Goal: Task Accomplishment & Management: Complete application form

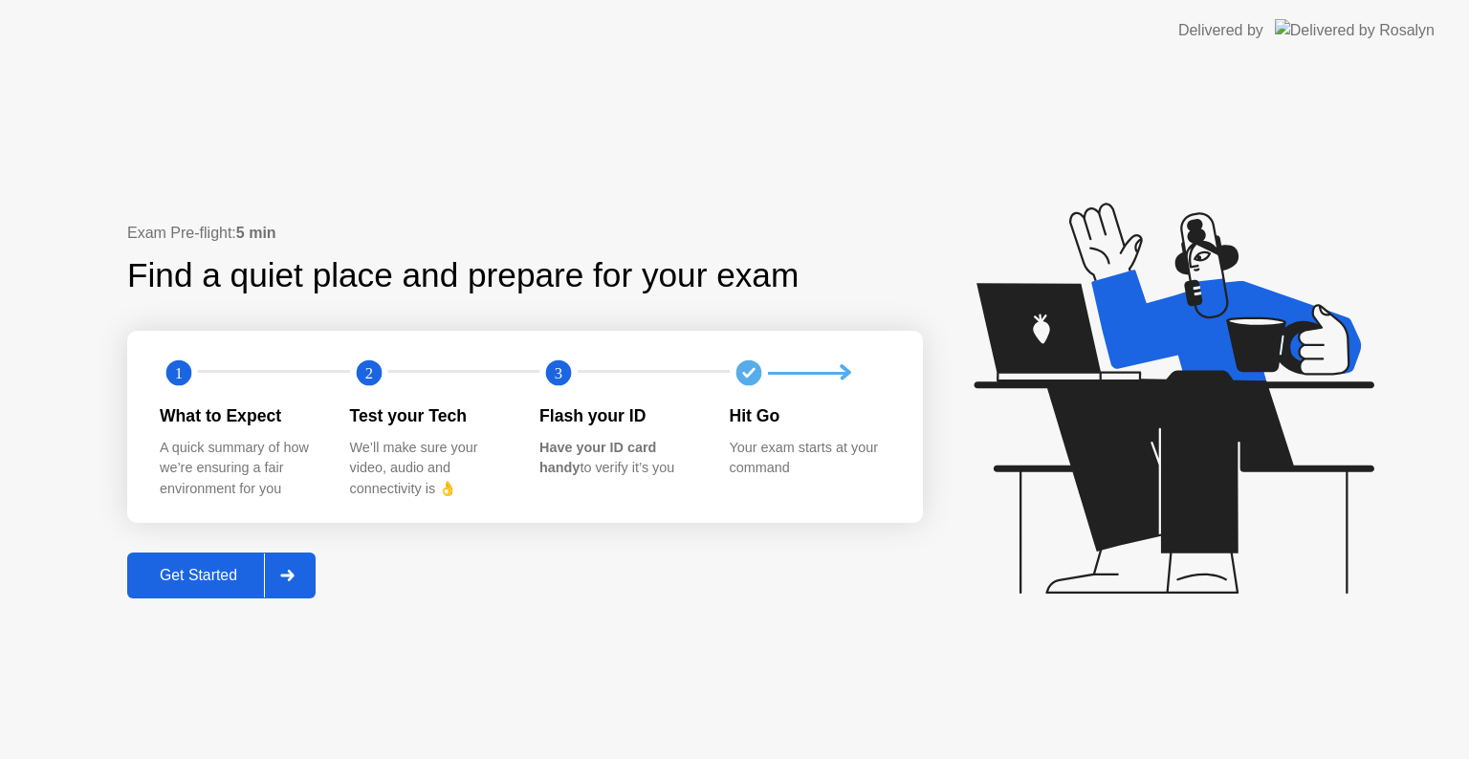
click at [221, 583] on div "Get Started" at bounding box center [198, 575] width 131 height 17
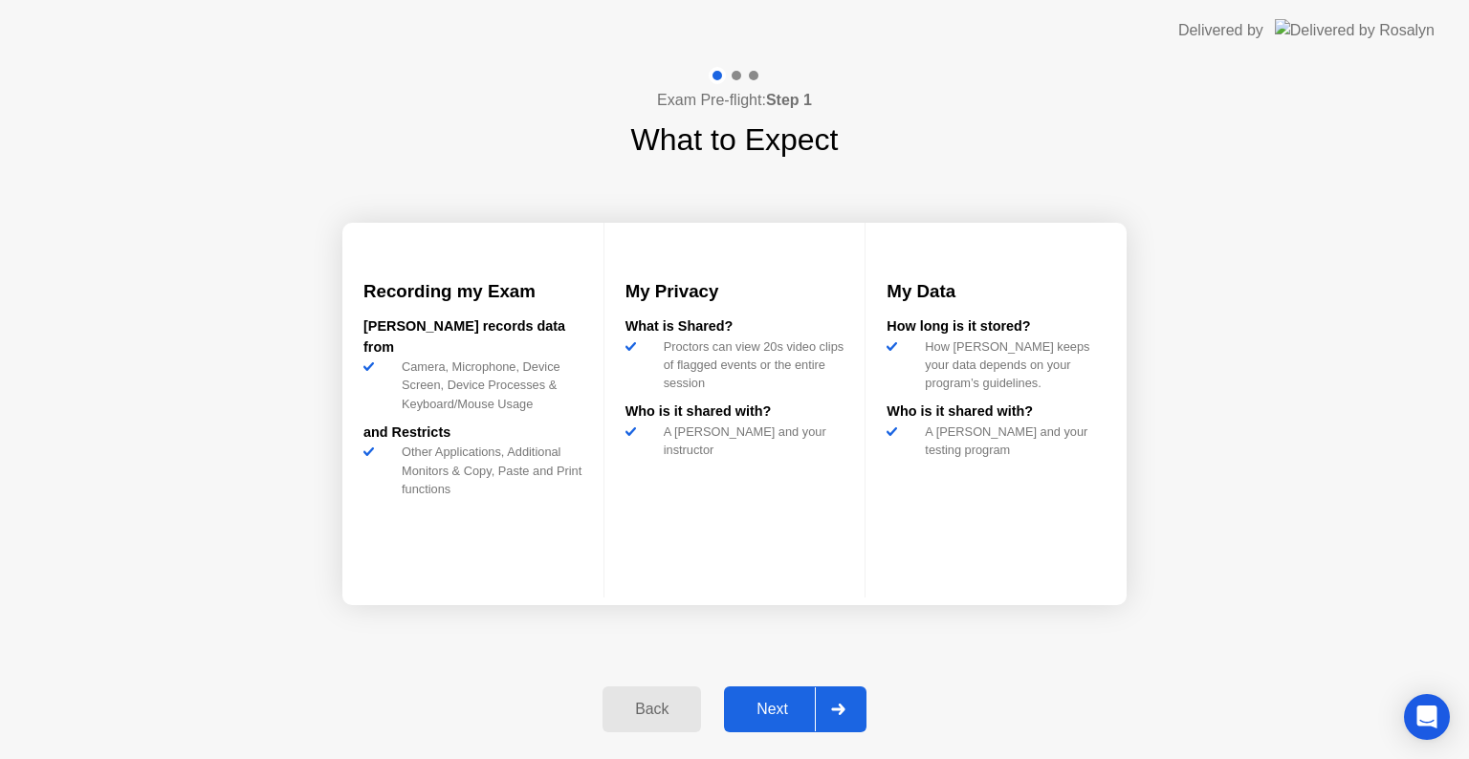
click at [784, 701] on div "Next" at bounding box center [772, 709] width 85 height 17
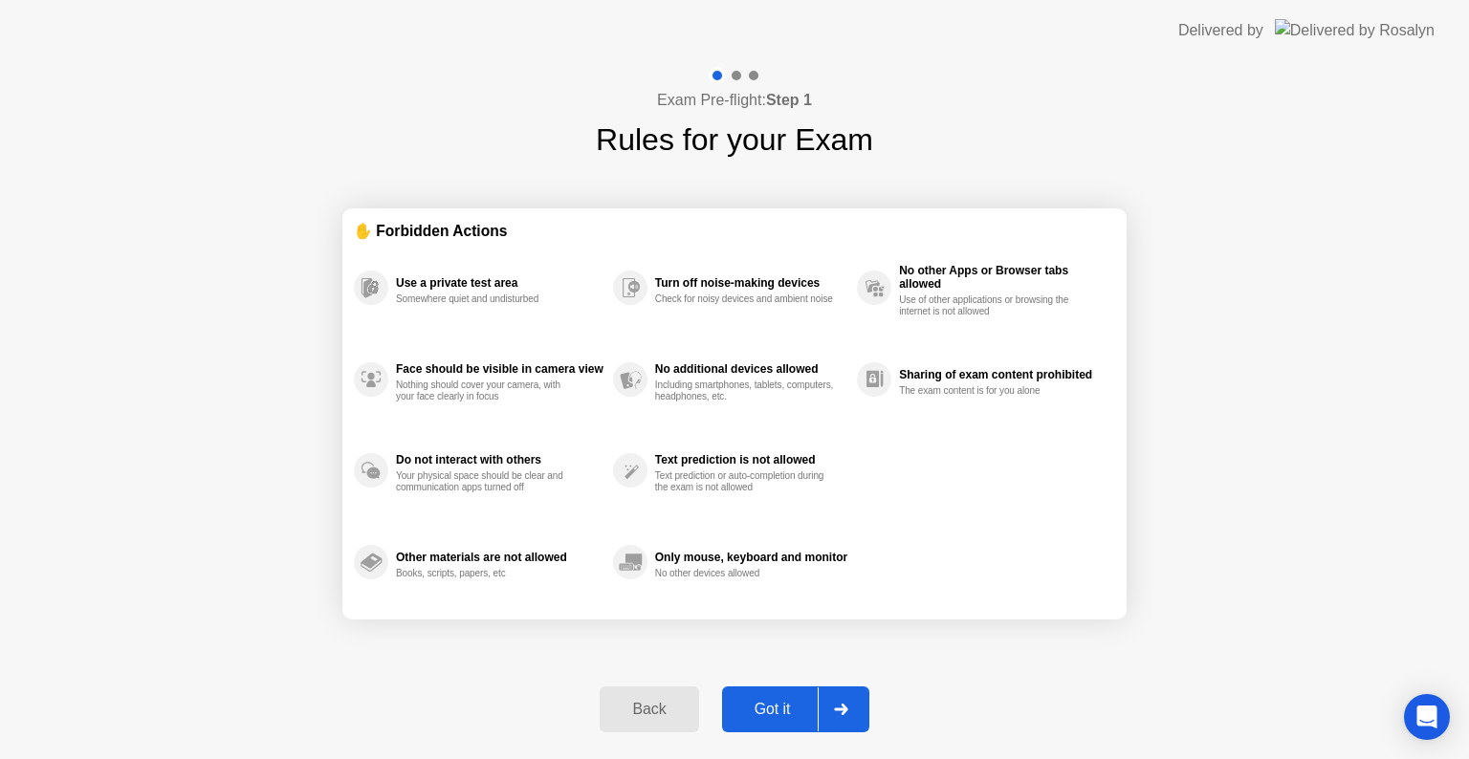
click at [784, 702] on div "Got it" at bounding box center [773, 709] width 90 height 17
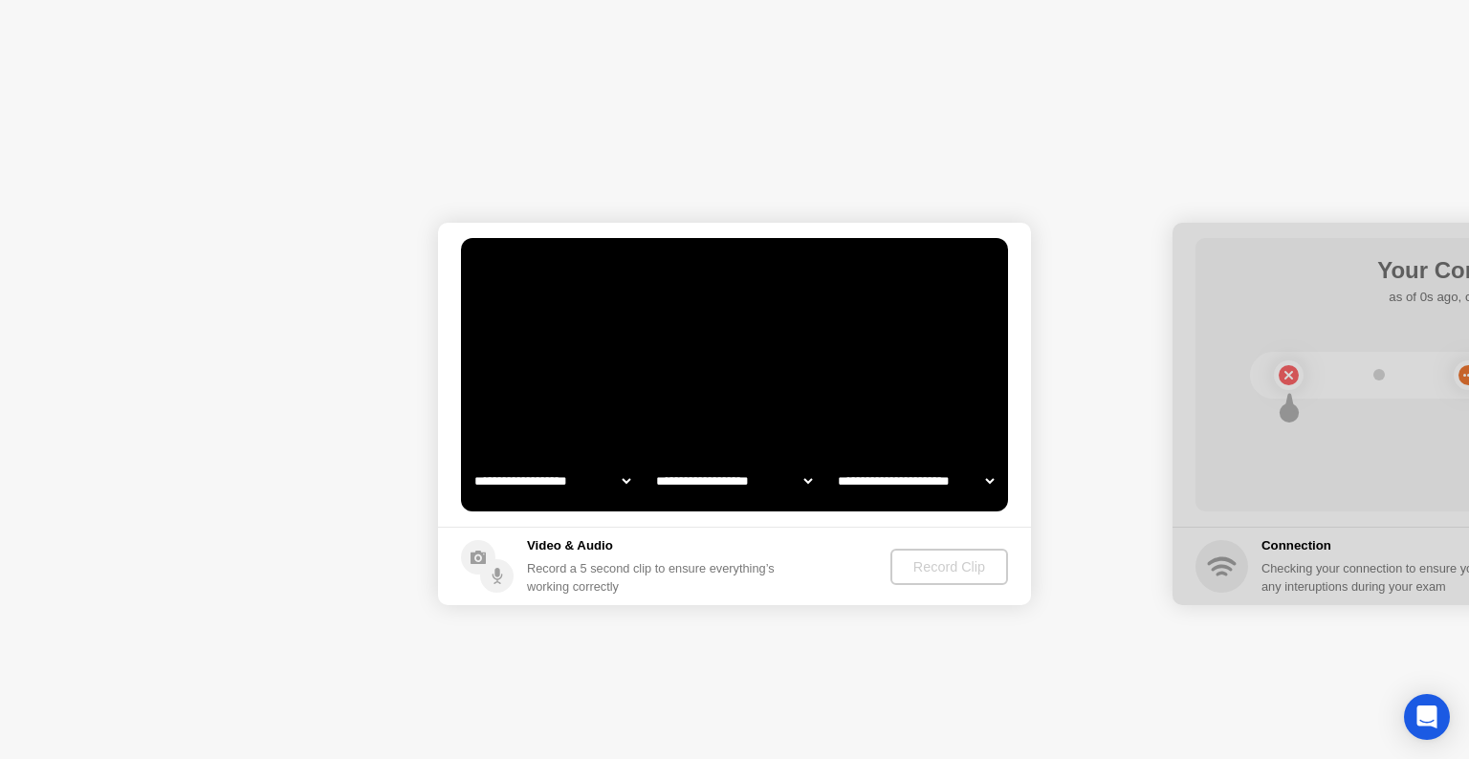
select select "**********"
select select "*******"
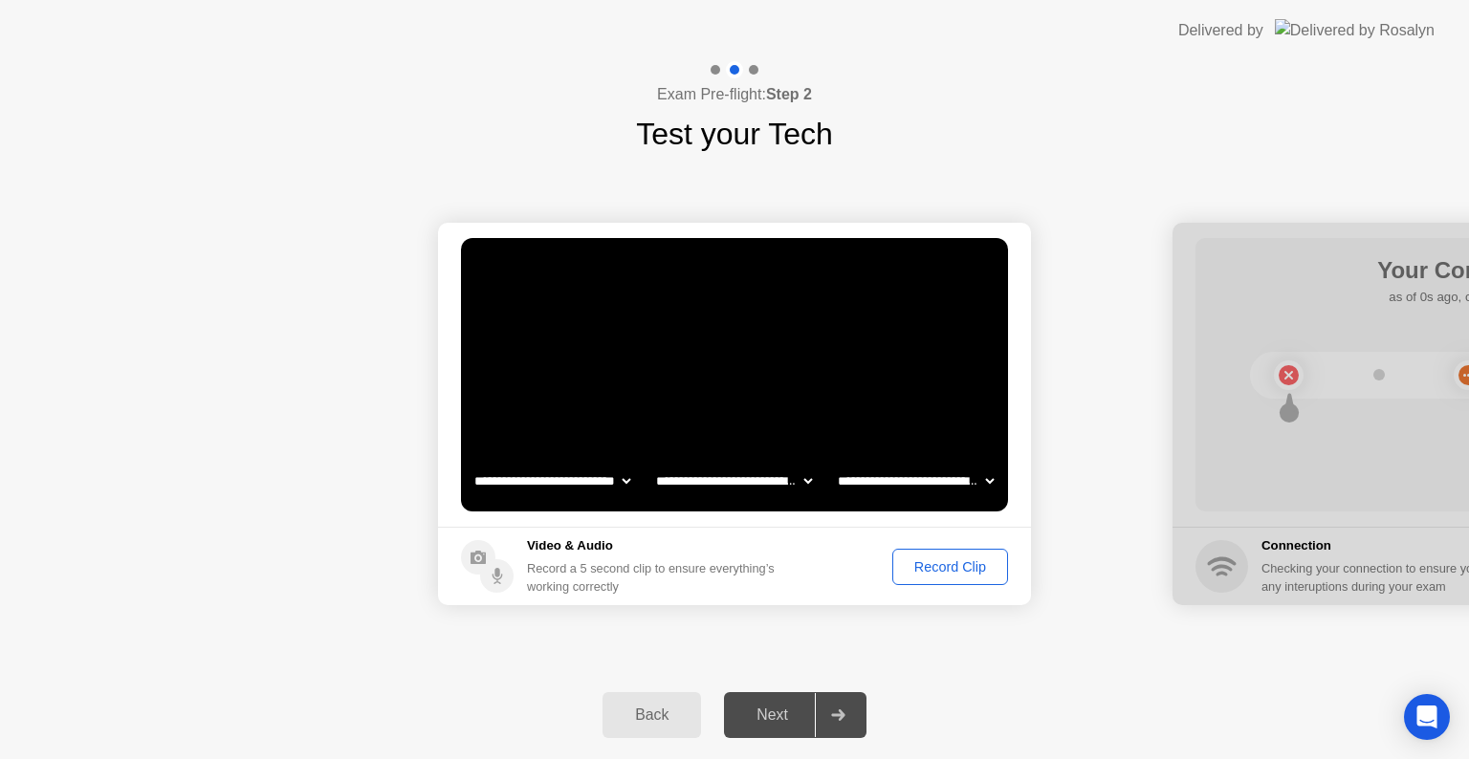
click at [939, 563] on div "Record Clip" at bounding box center [950, 566] width 102 height 15
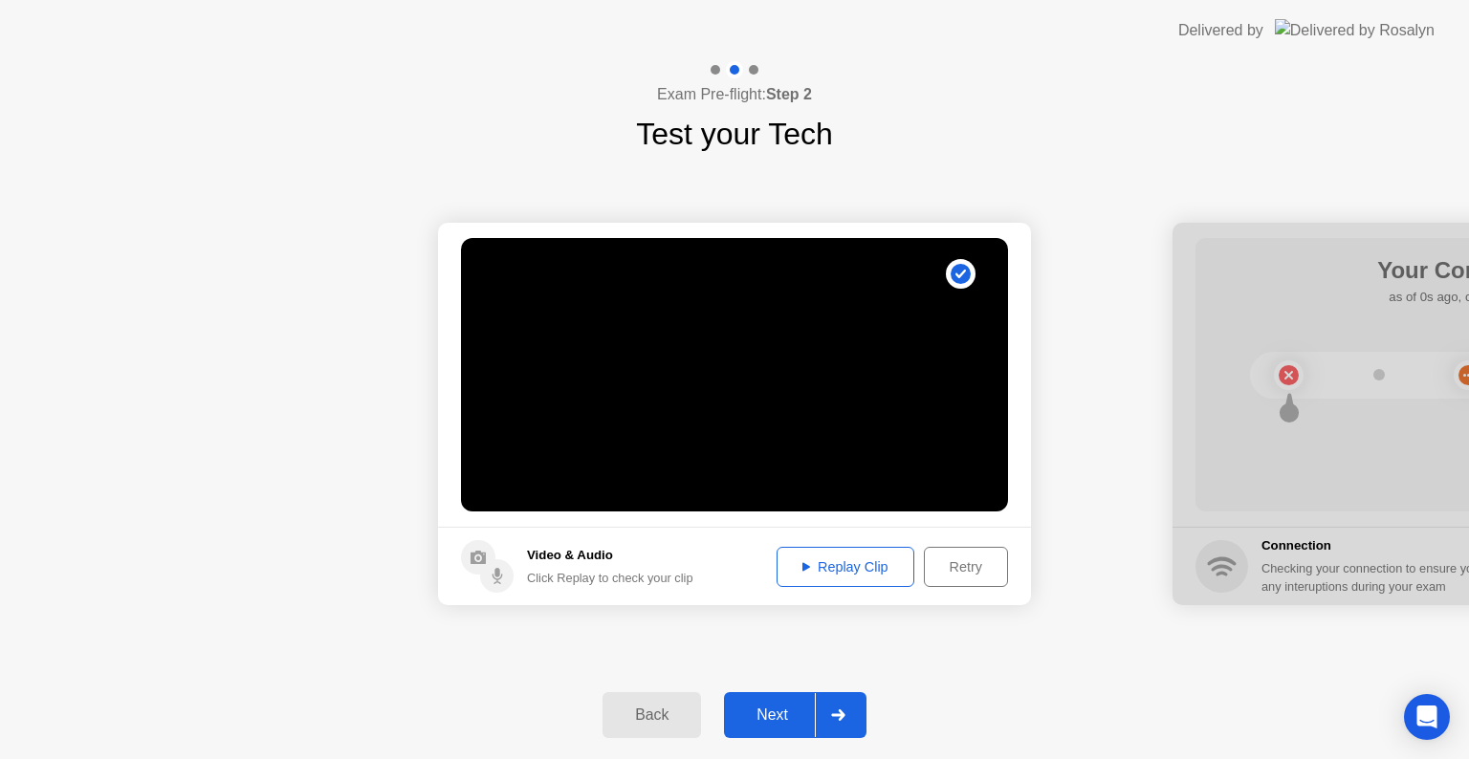
click at [786, 712] on div "Next" at bounding box center [772, 715] width 85 height 17
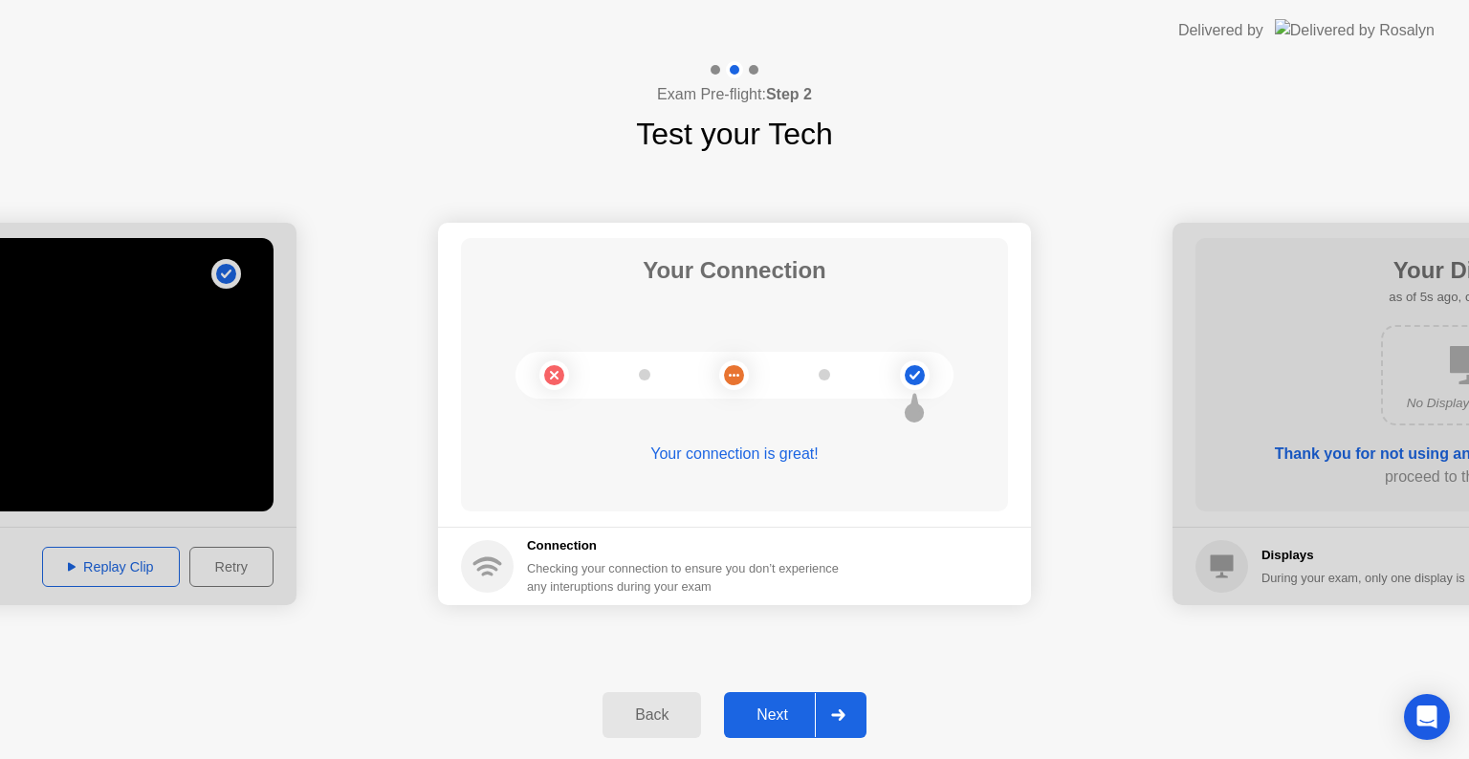
click at [777, 714] on div "Next" at bounding box center [772, 715] width 85 height 17
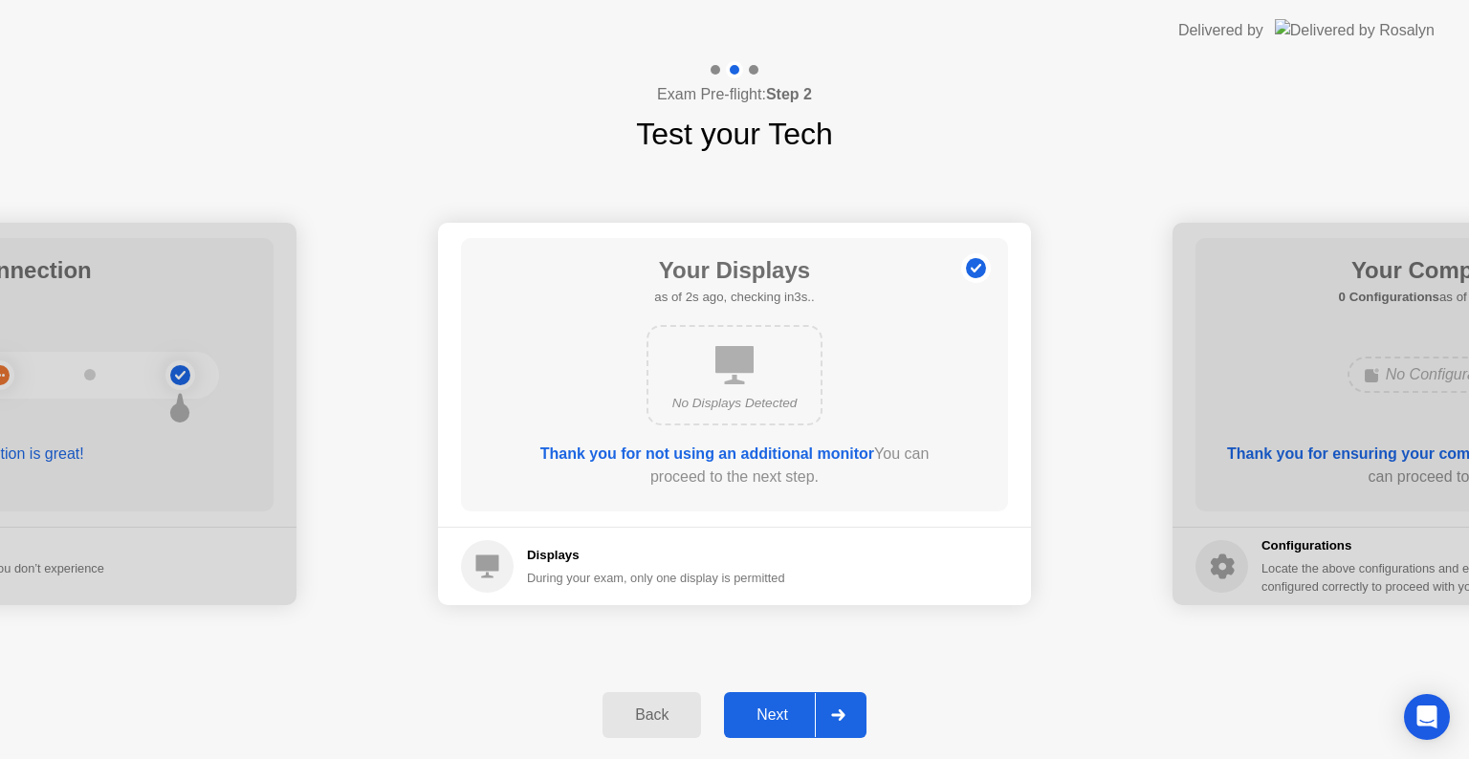
click at [777, 714] on div "Next" at bounding box center [772, 715] width 85 height 17
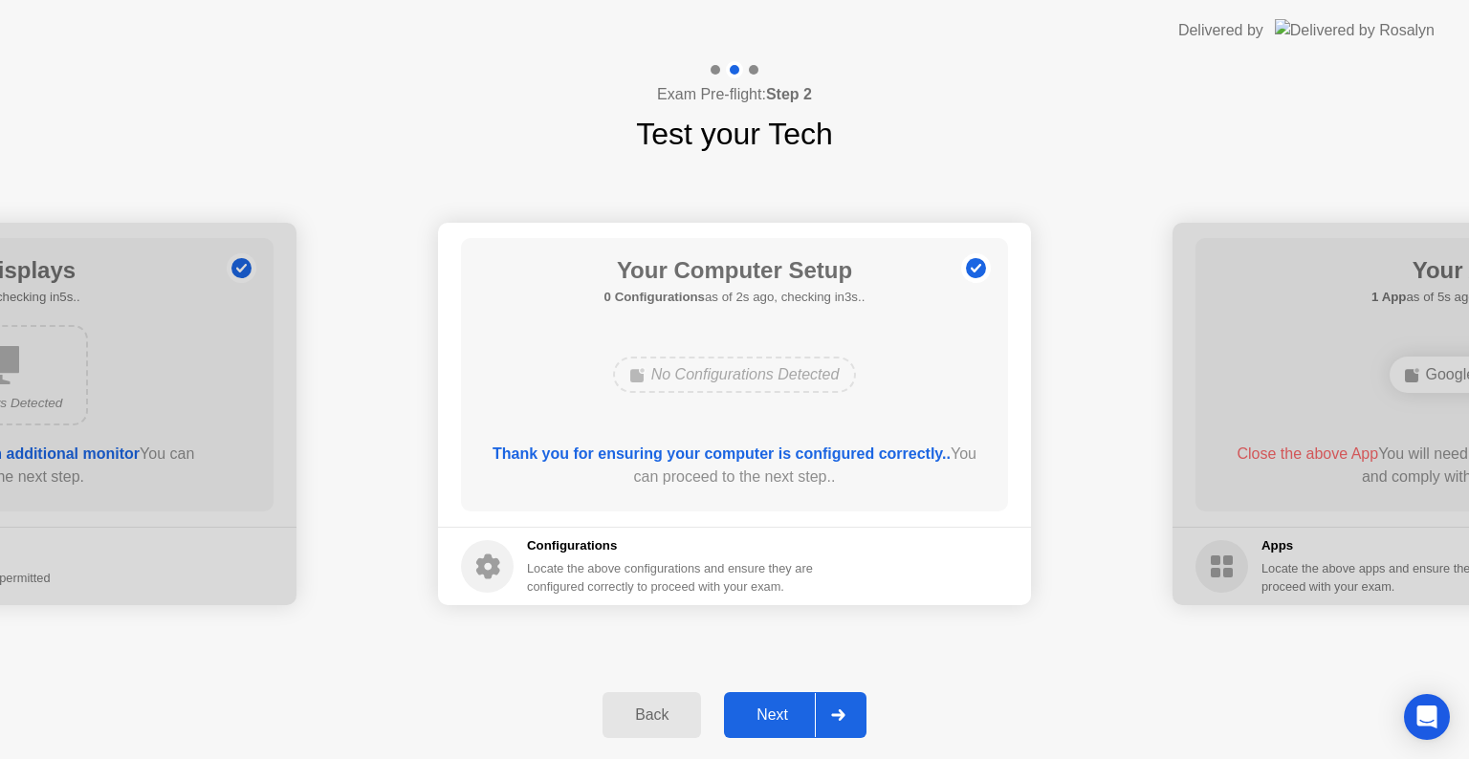
click at [777, 714] on div "Next" at bounding box center [772, 715] width 85 height 17
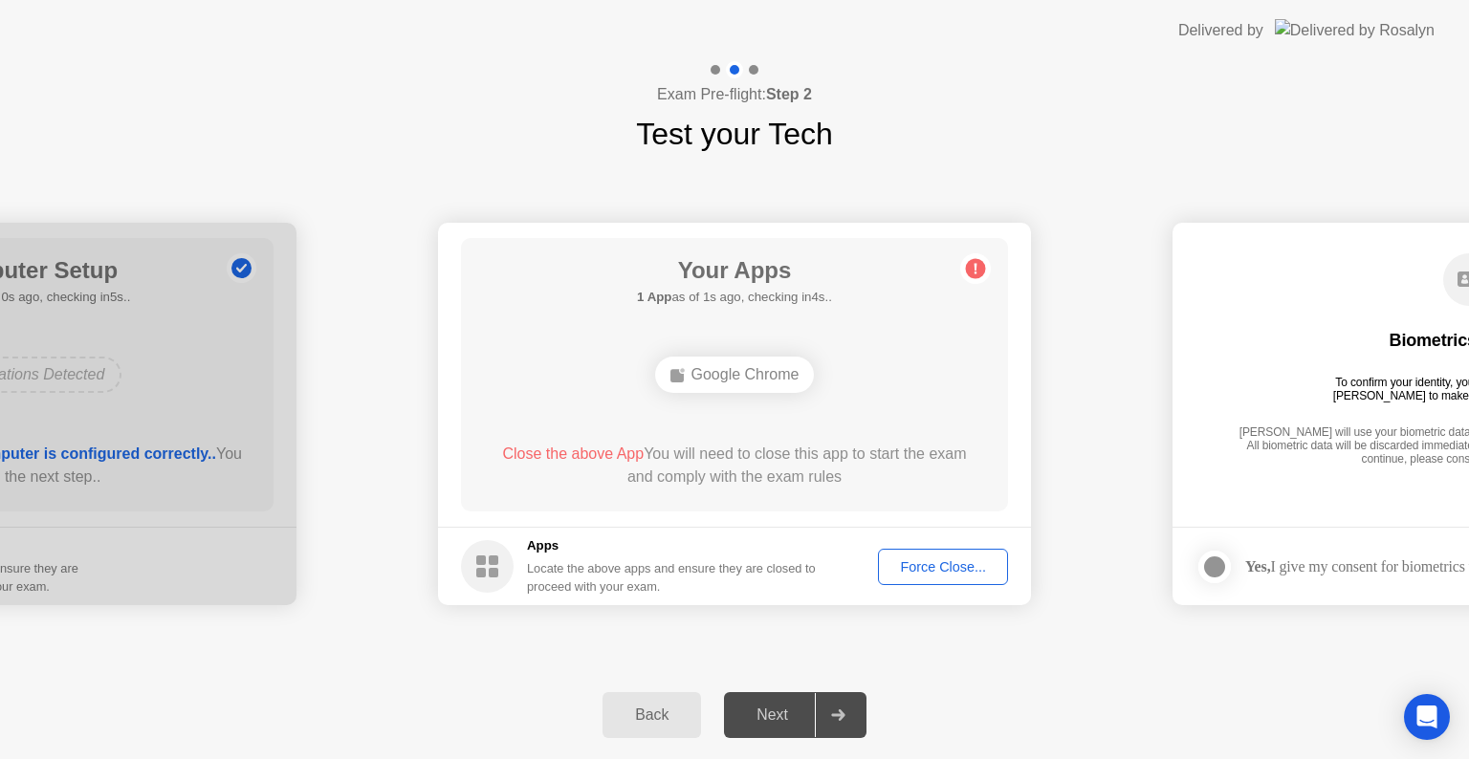
click at [949, 563] on div "Force Close..." at bounding box center [943, 566] width 117 height 15
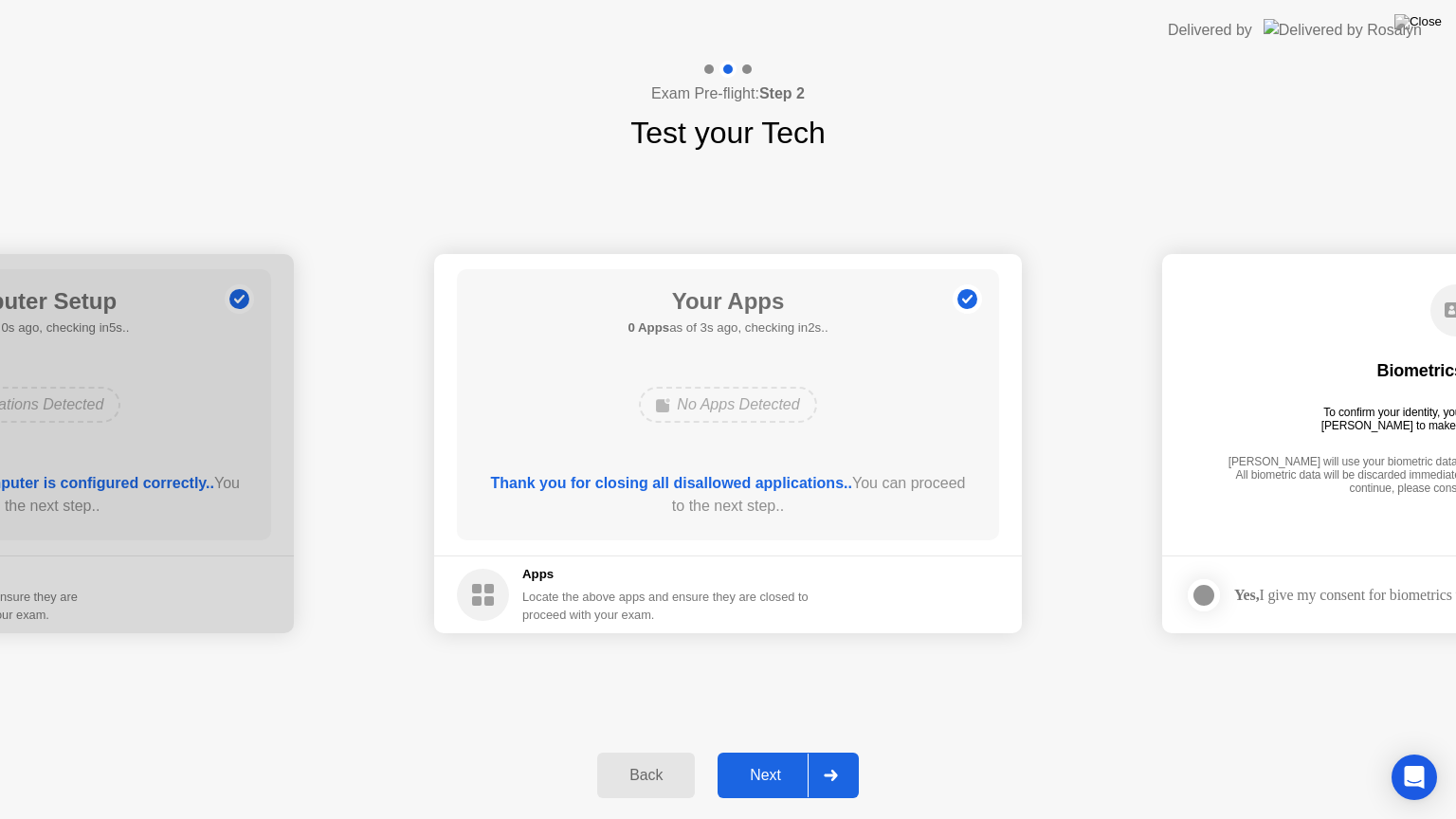
click at [762, 752] on div "Next" at bounding box center [765, 775] width 84 height 17
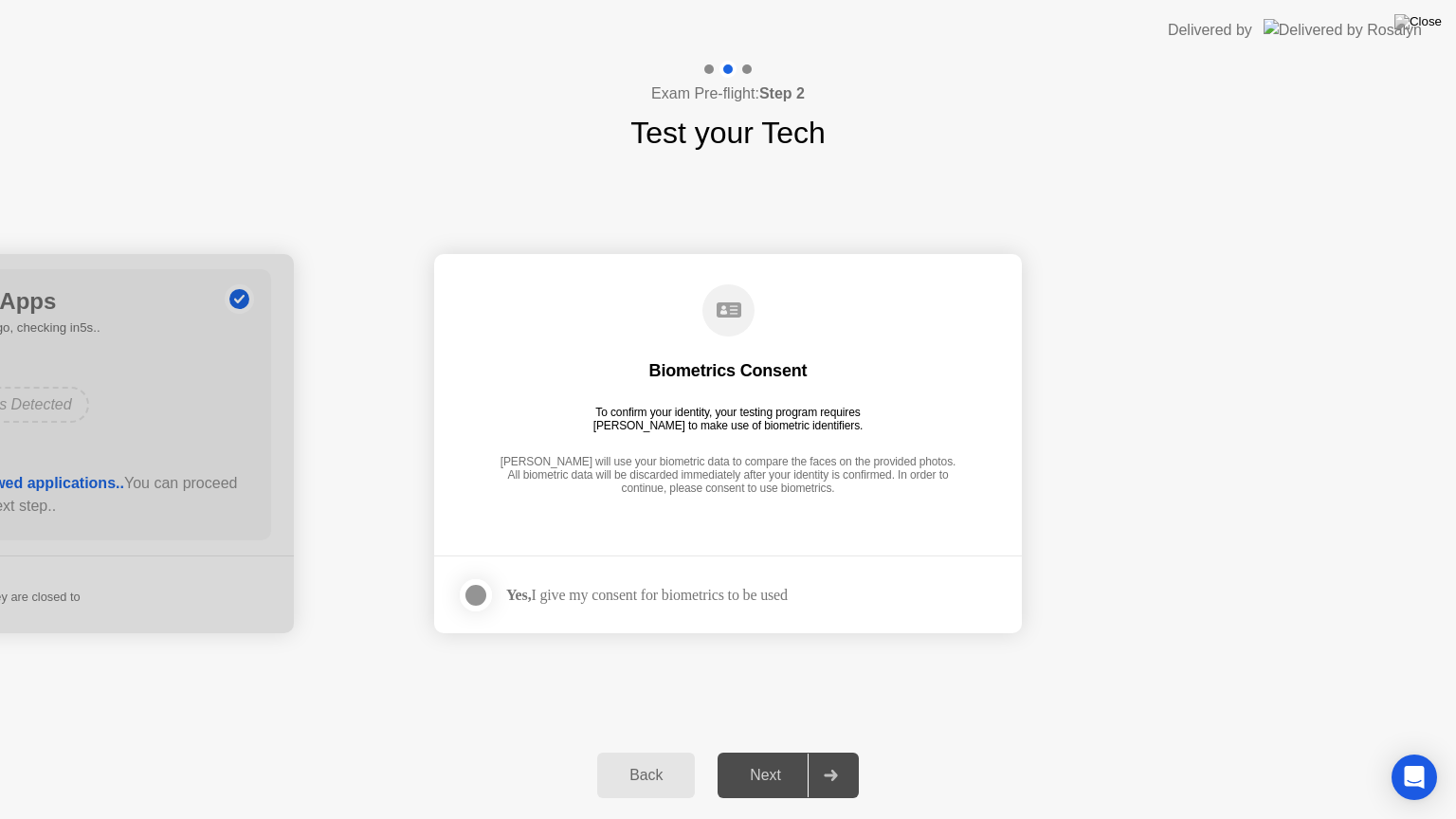
click at [468, 589] on div at bounding box center [476, 595] width 23 height 23
click at [770, 752] on div "Next" at bounding box center [765, 775] width 84 height 17
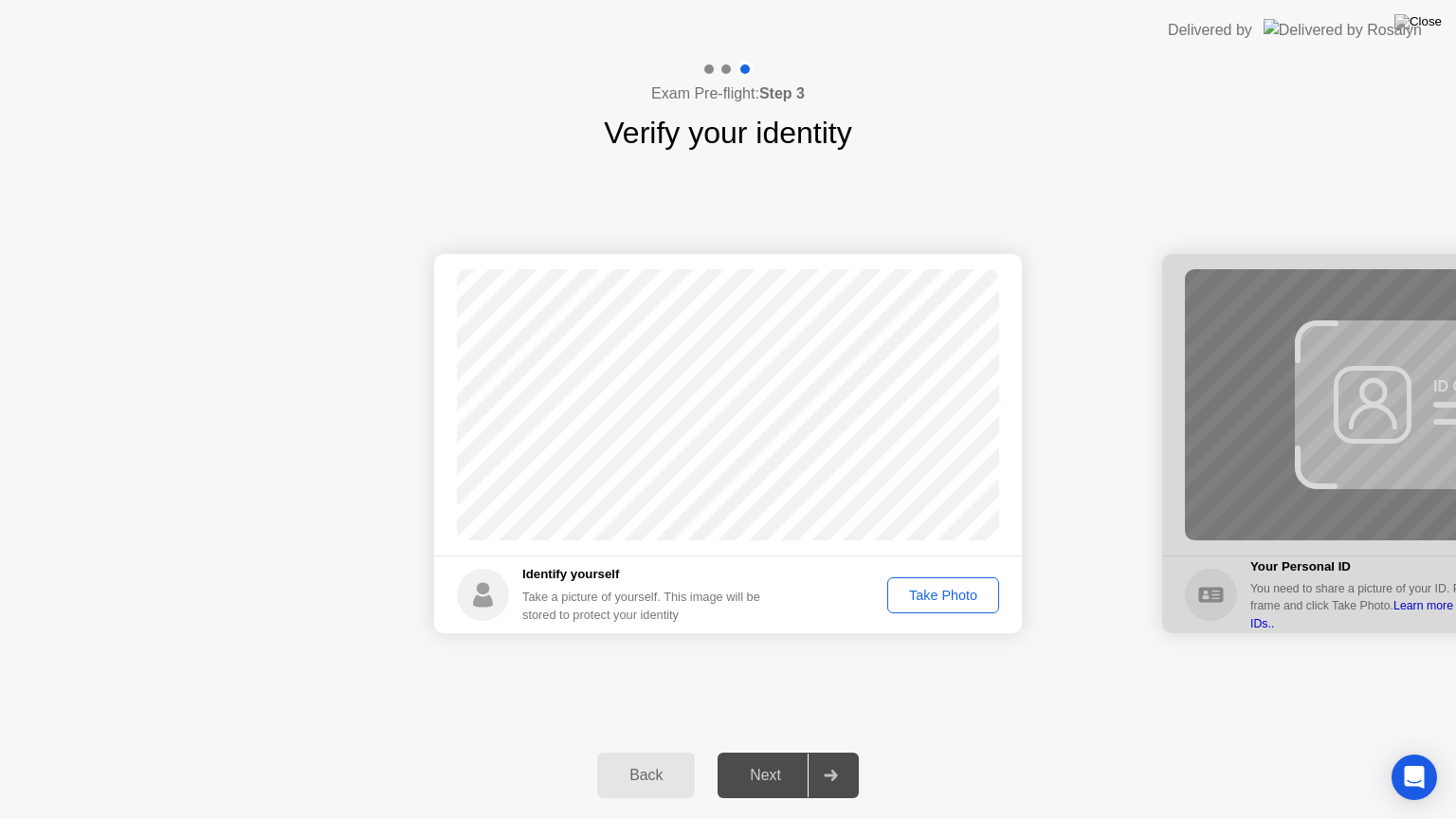
click at [951, 597] on div "Take Photo" at bounding box center [943, 595] width 98 height 15
click at [796, 752] on div "Next" at bounding box center [765, 775] width 84 height 17
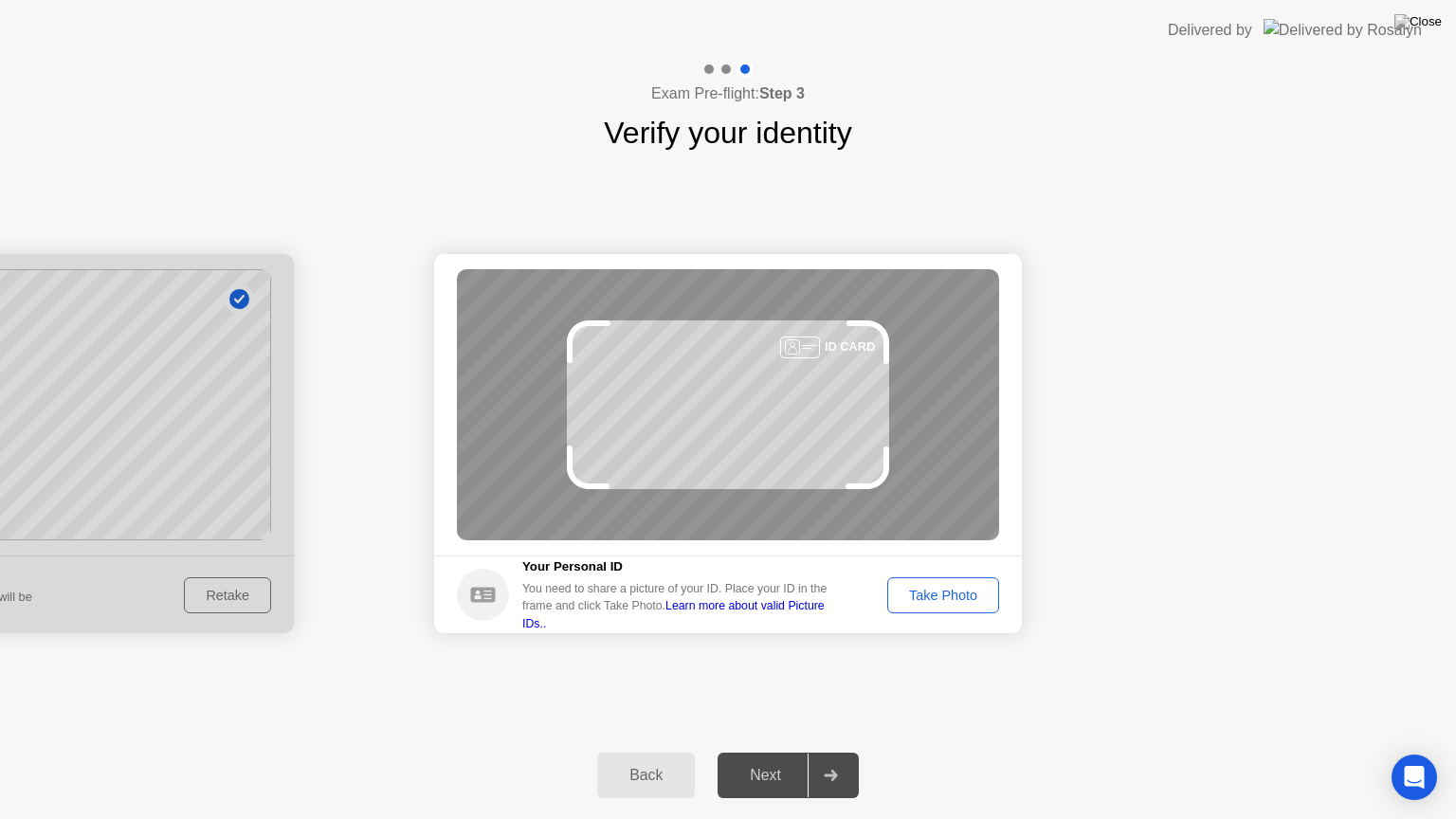
click at [951, 593] on div "Take Photo" at bounding box center [943, 595] width 98 height 15
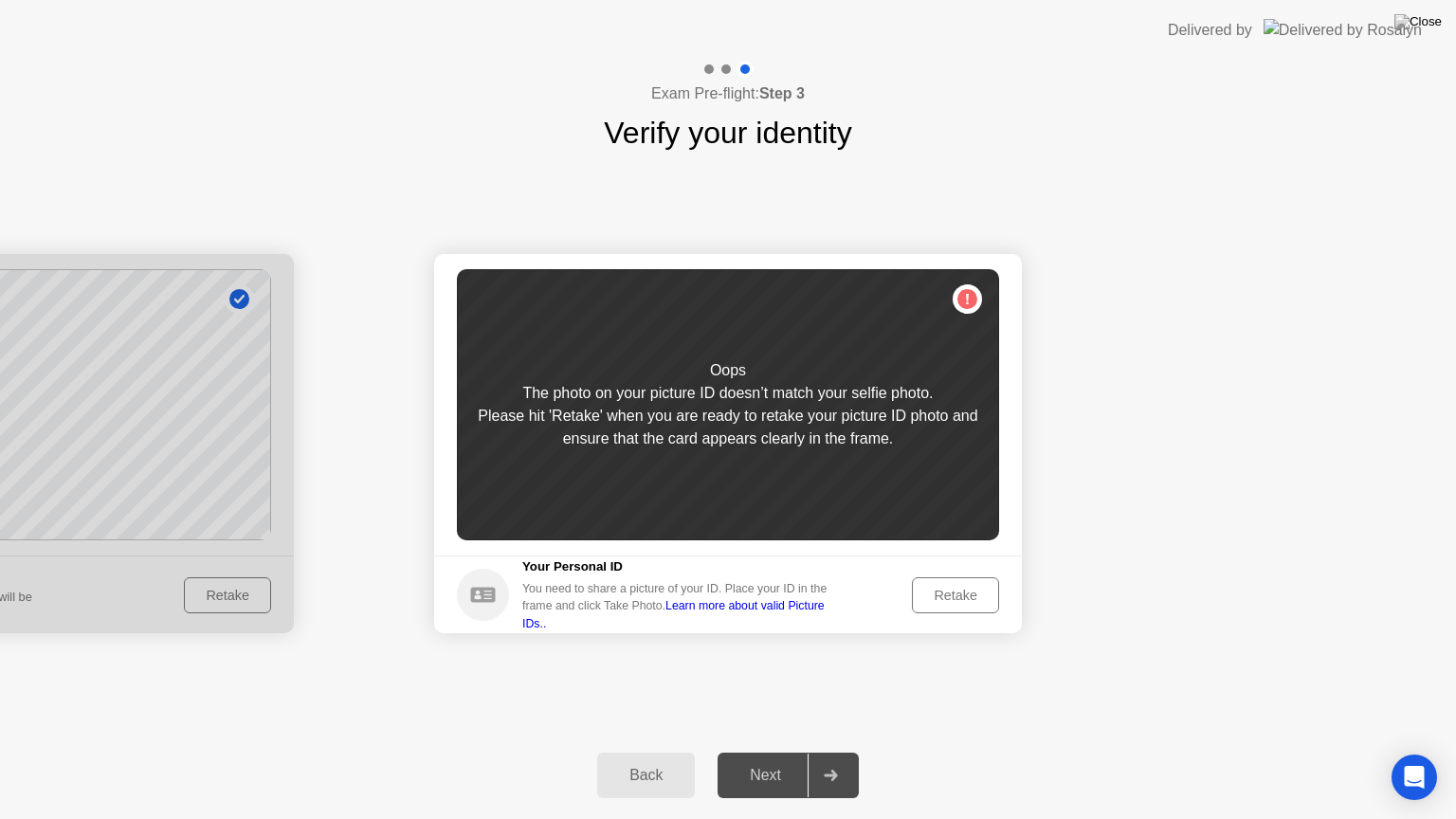
click at [959, 592] on div "Retake" at bounding box center [955, 595] width 74 height 15
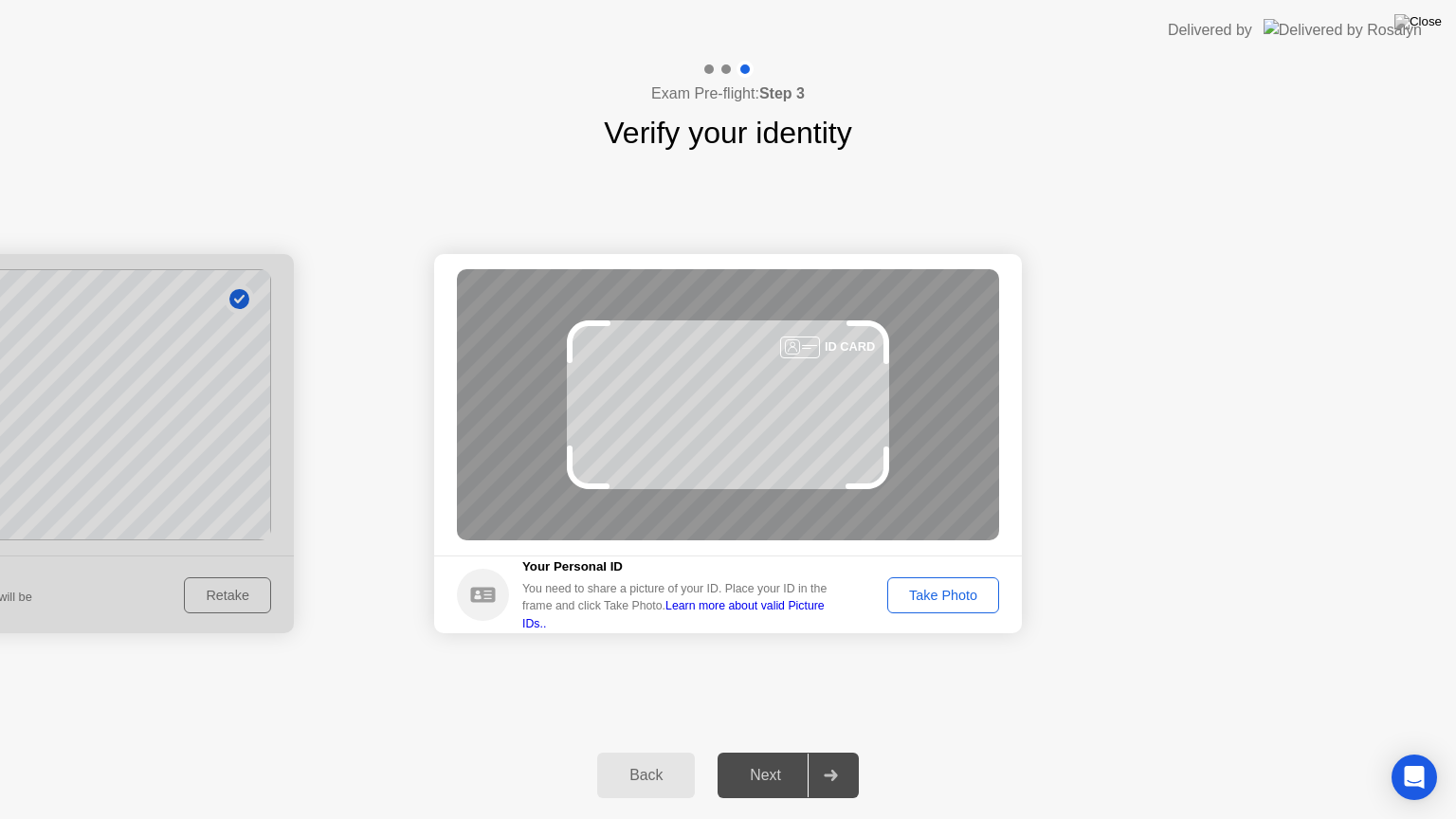
click at [960, 590] on div "Take Photo" at bounding box center [943, 595] width 98 height 15
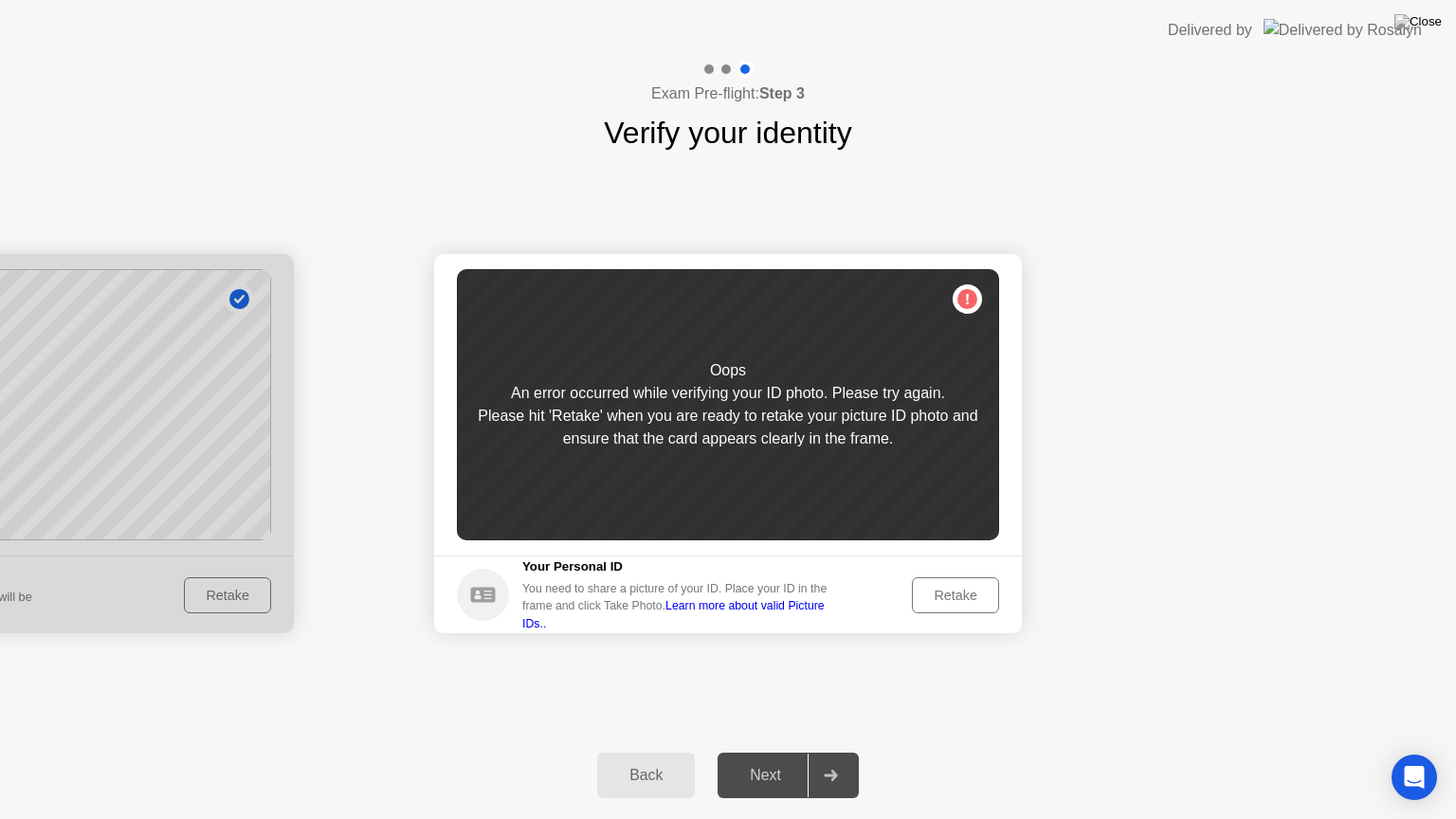
click at [959, 599] on div "Retake" at bounding box center [955, 595] width 74 height 15
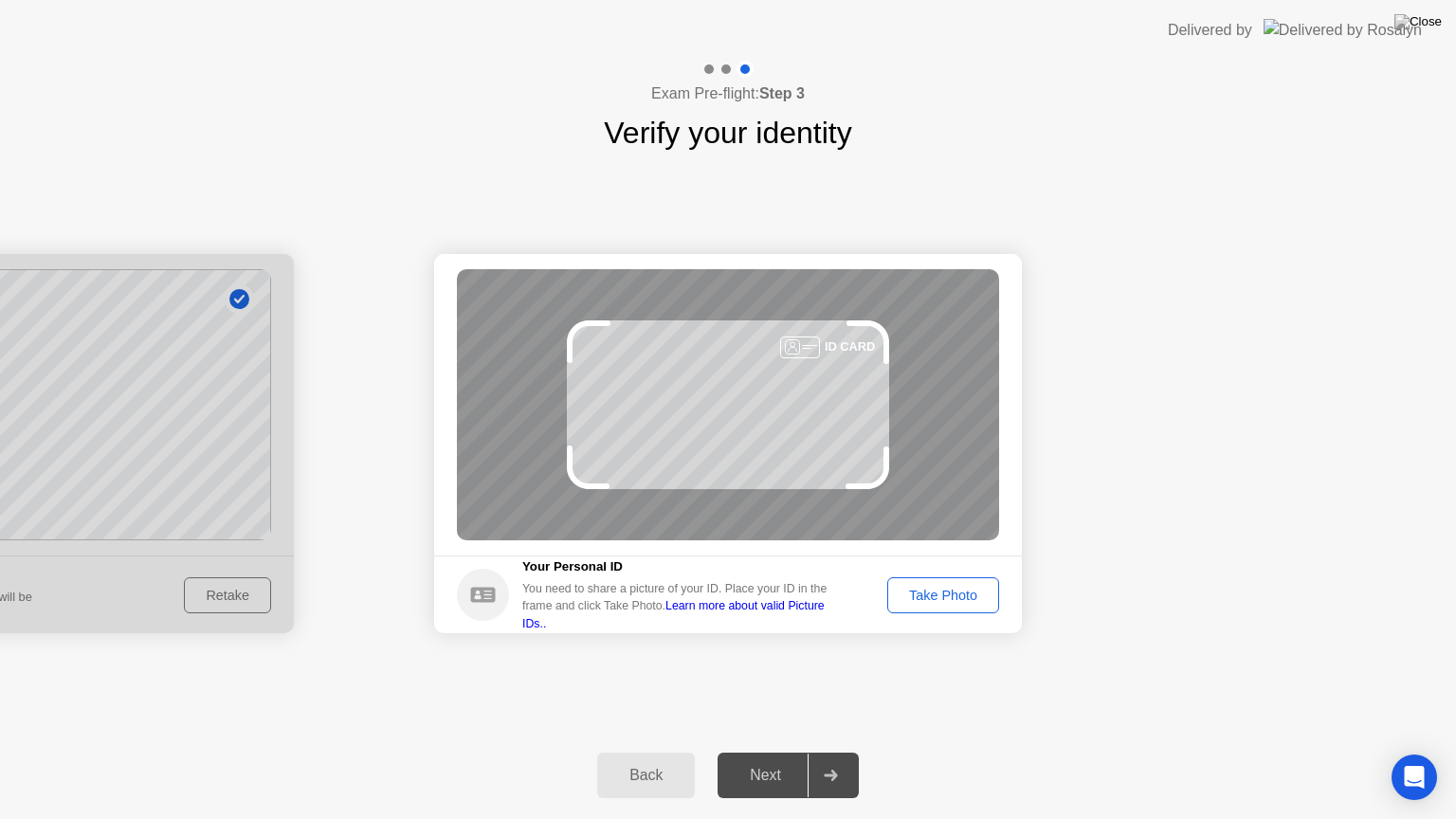
click at [965, 599] on div "Take Photo" at bounding box center [943, 595] width 98 height 15
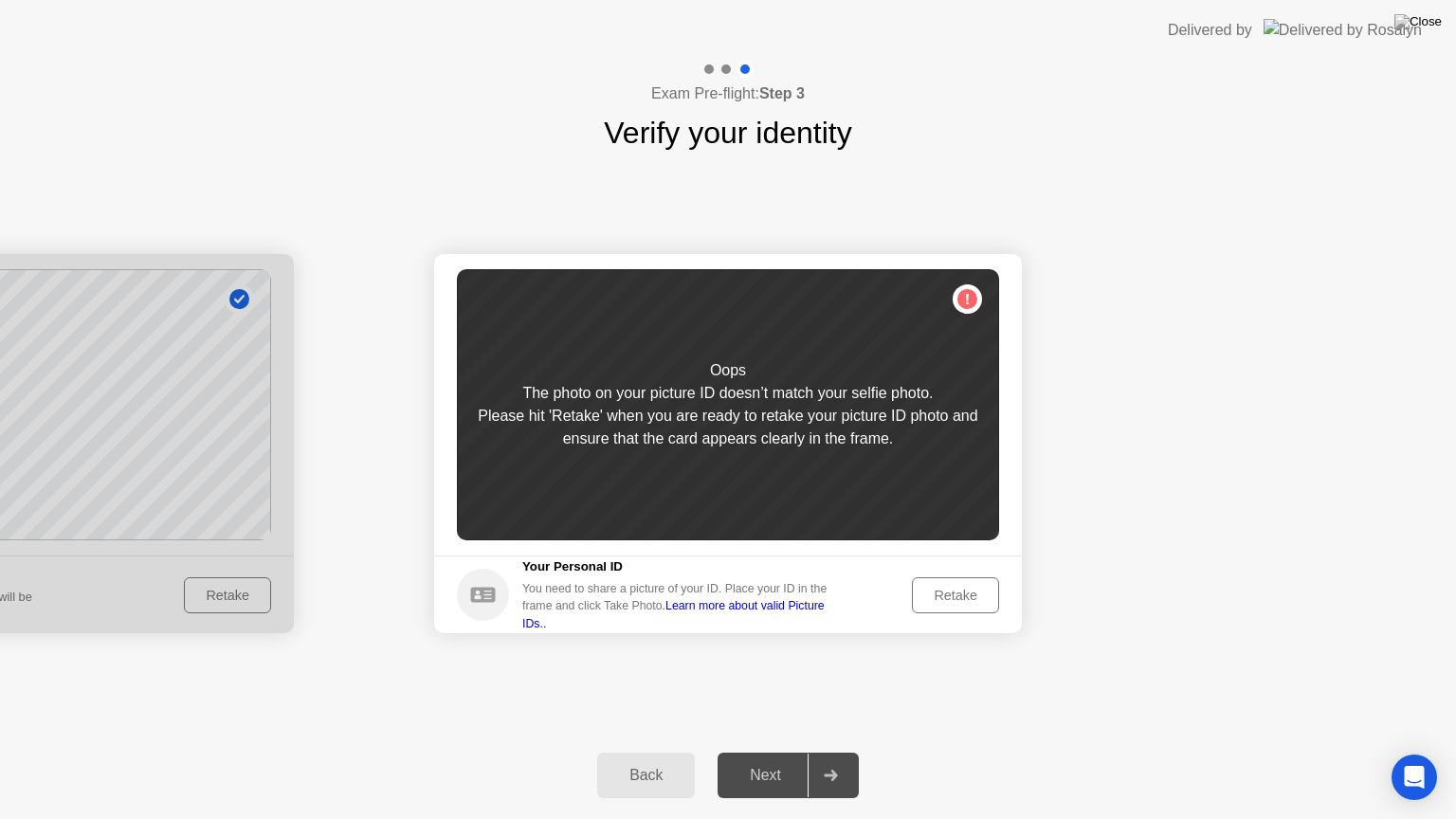
click at [964, 592] on div "Retake" at bounding box center [955, 595] width 74 height 15
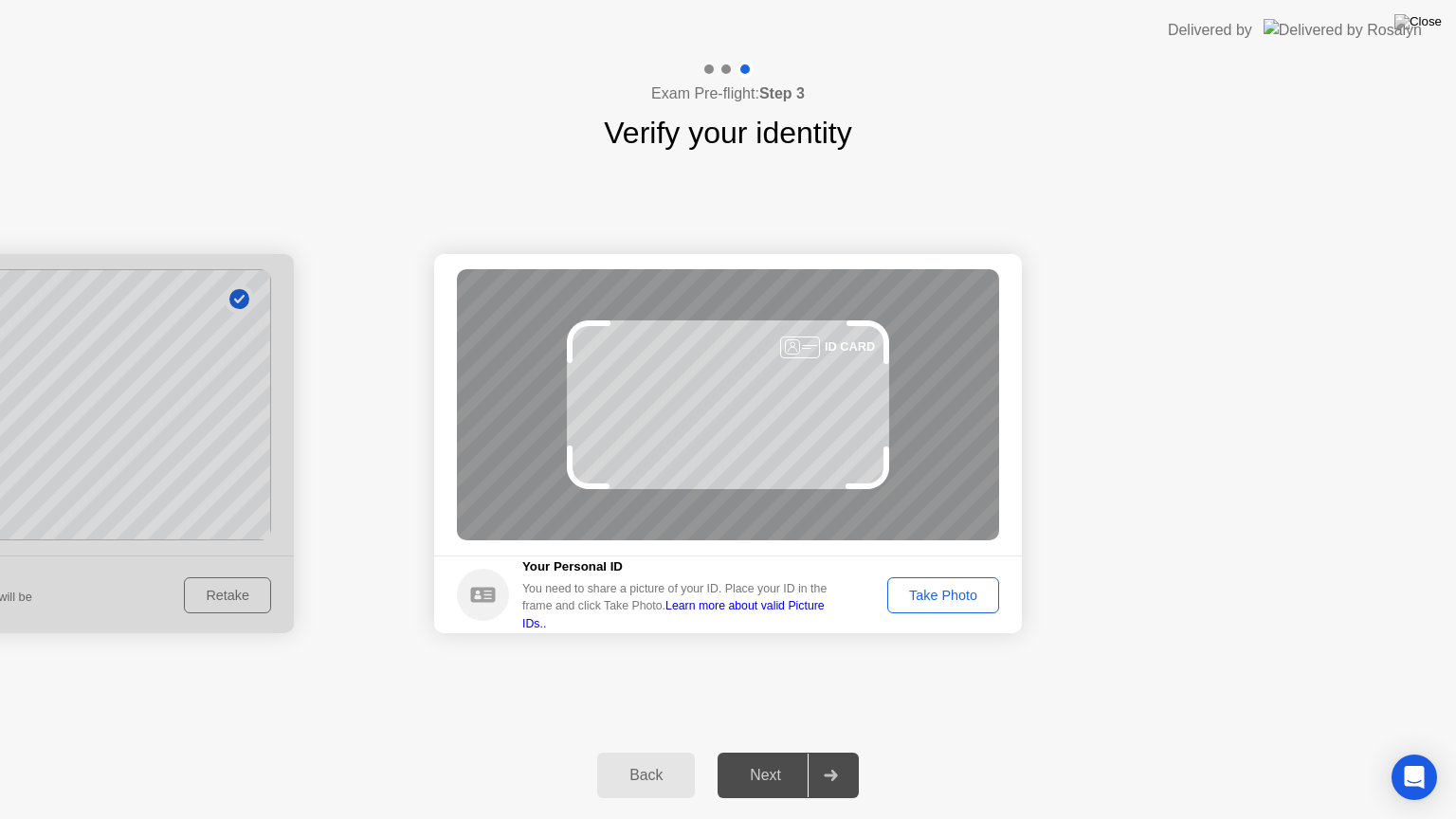
click at [968, 599] on div "Take Photo" at bounding box center [943, 595] width 98 height 15
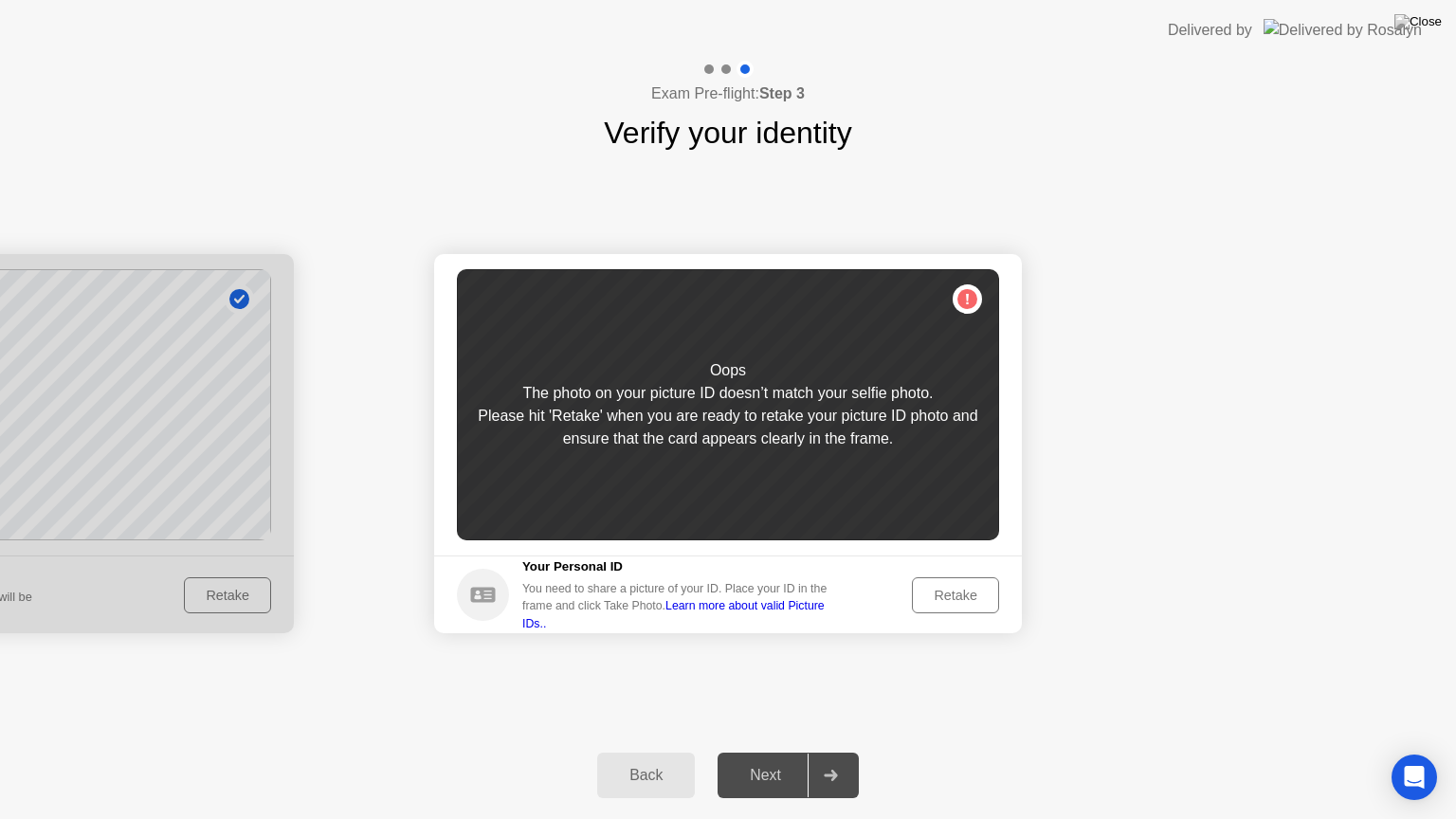
click at [787, 613] on link "Learn more about valid Picture IDs.." at bounding box center [673, 614] width 302 height 31
click at [645, 752] on div "Back" at bounding box center [645, 775] width 86 height 17
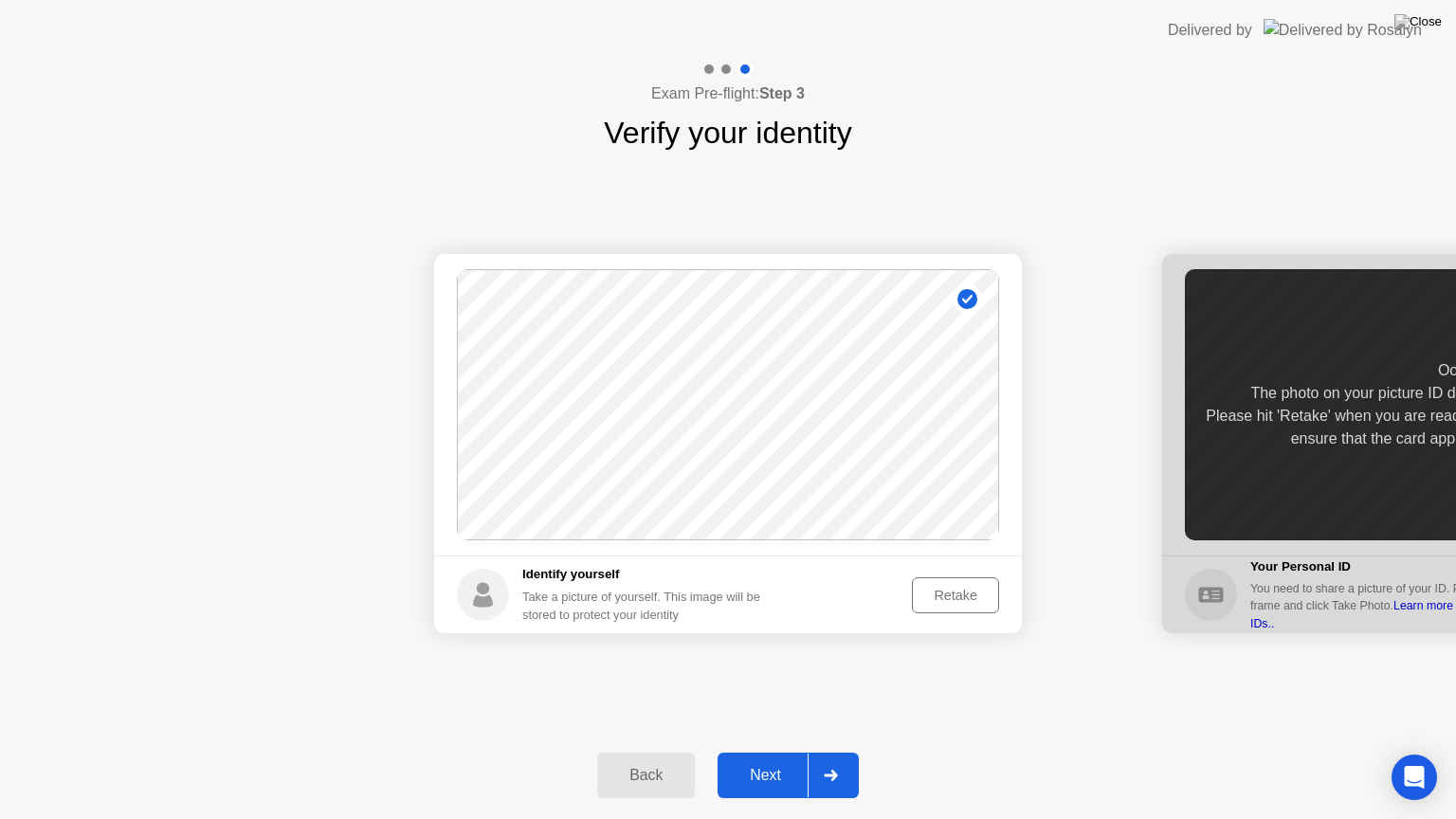
click at [972, 600] on div "Retake" at bounding box center [955, 595] width 74 height 15
click at [958, 599] on div "Take Photo" at bounding box center [943, 595] width 98 height 15
click at [791, 752] on div "Next" at bounding box center [765, 775] width 84 height 17
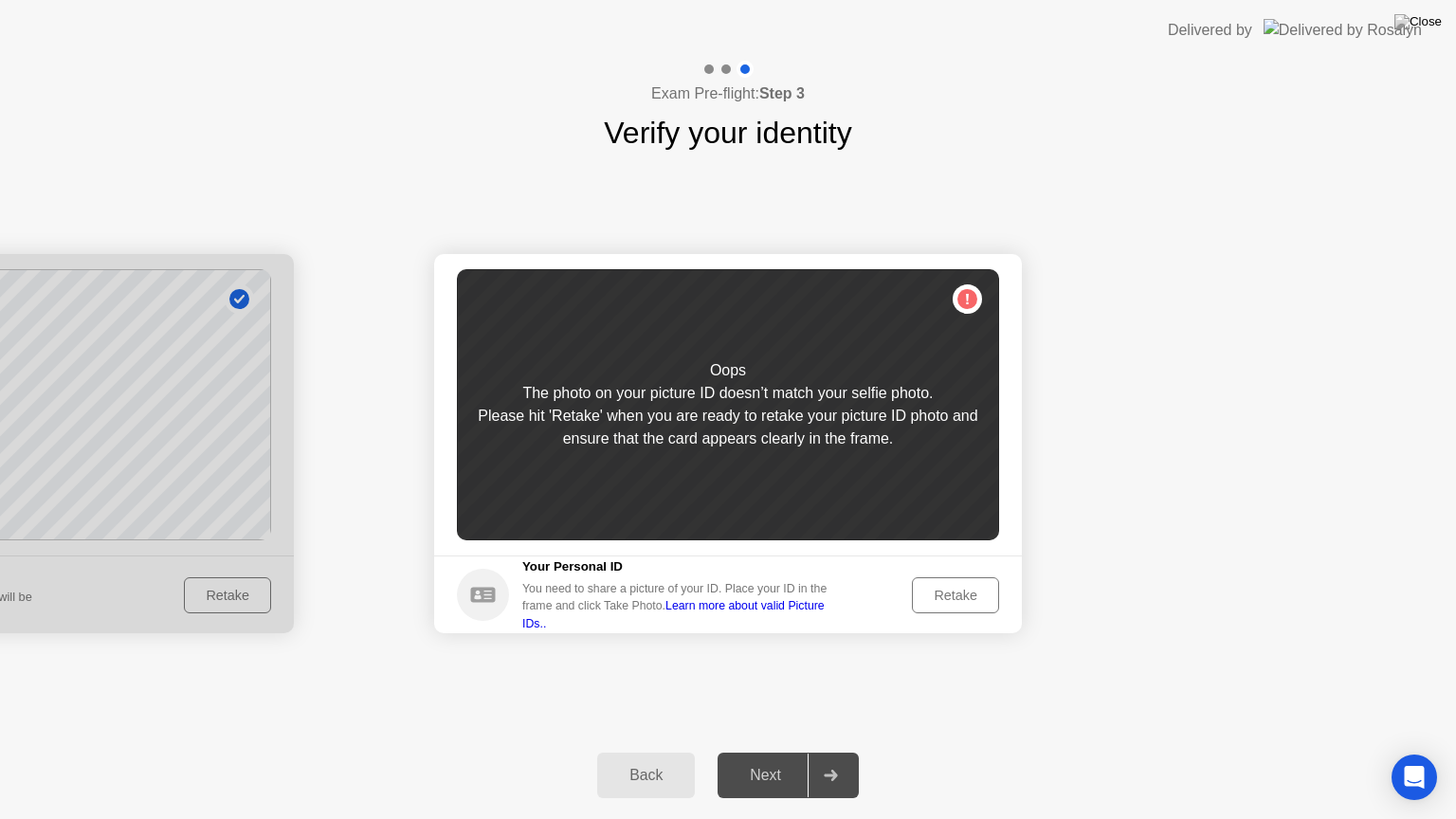
click at [963, 581] on button "Retake" at bounding box center [955, 595] width 87 height 36
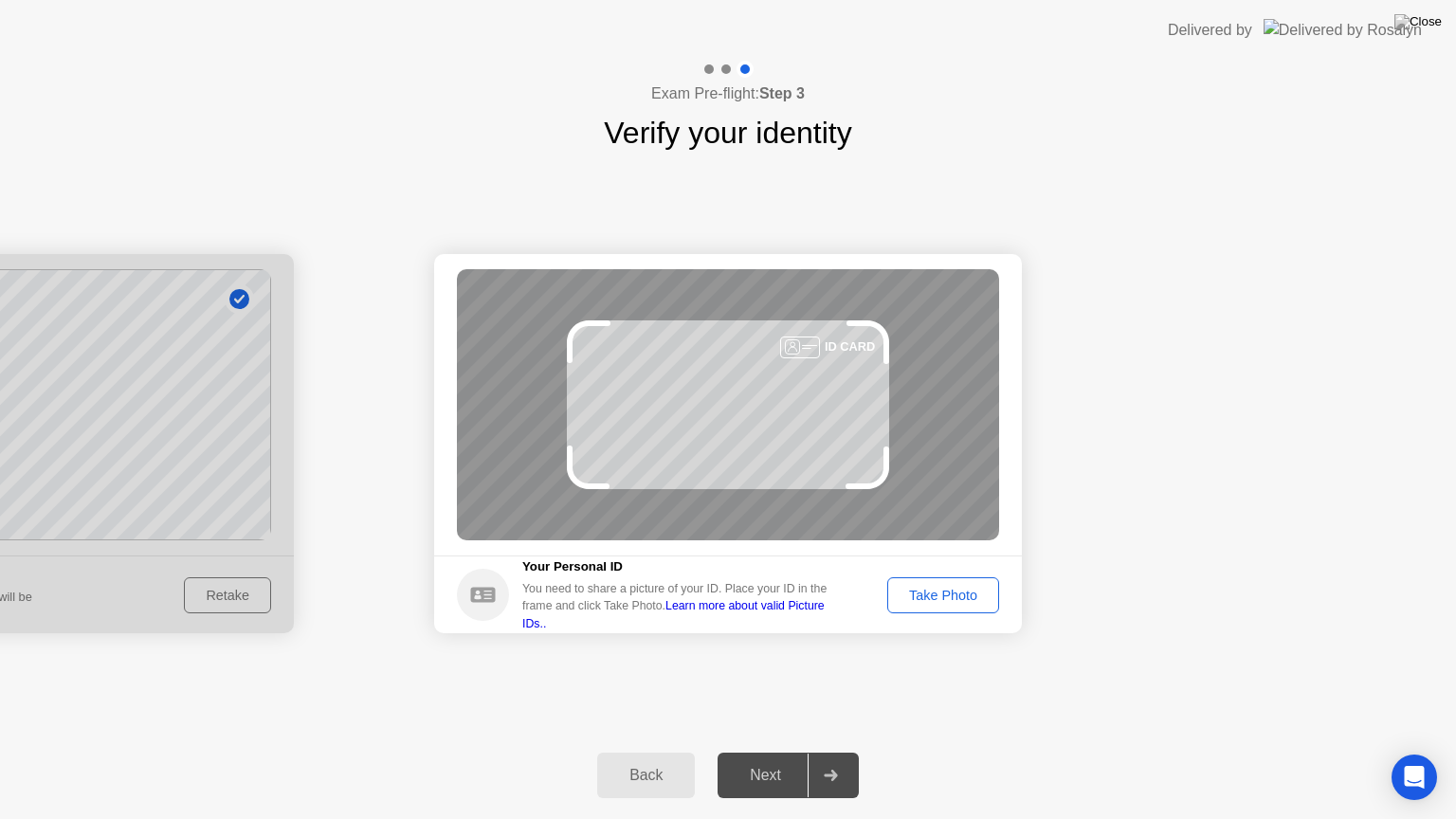
click at [966, 588] on div "Take Photo" at bounding box center [943, 595] width 98 height 15
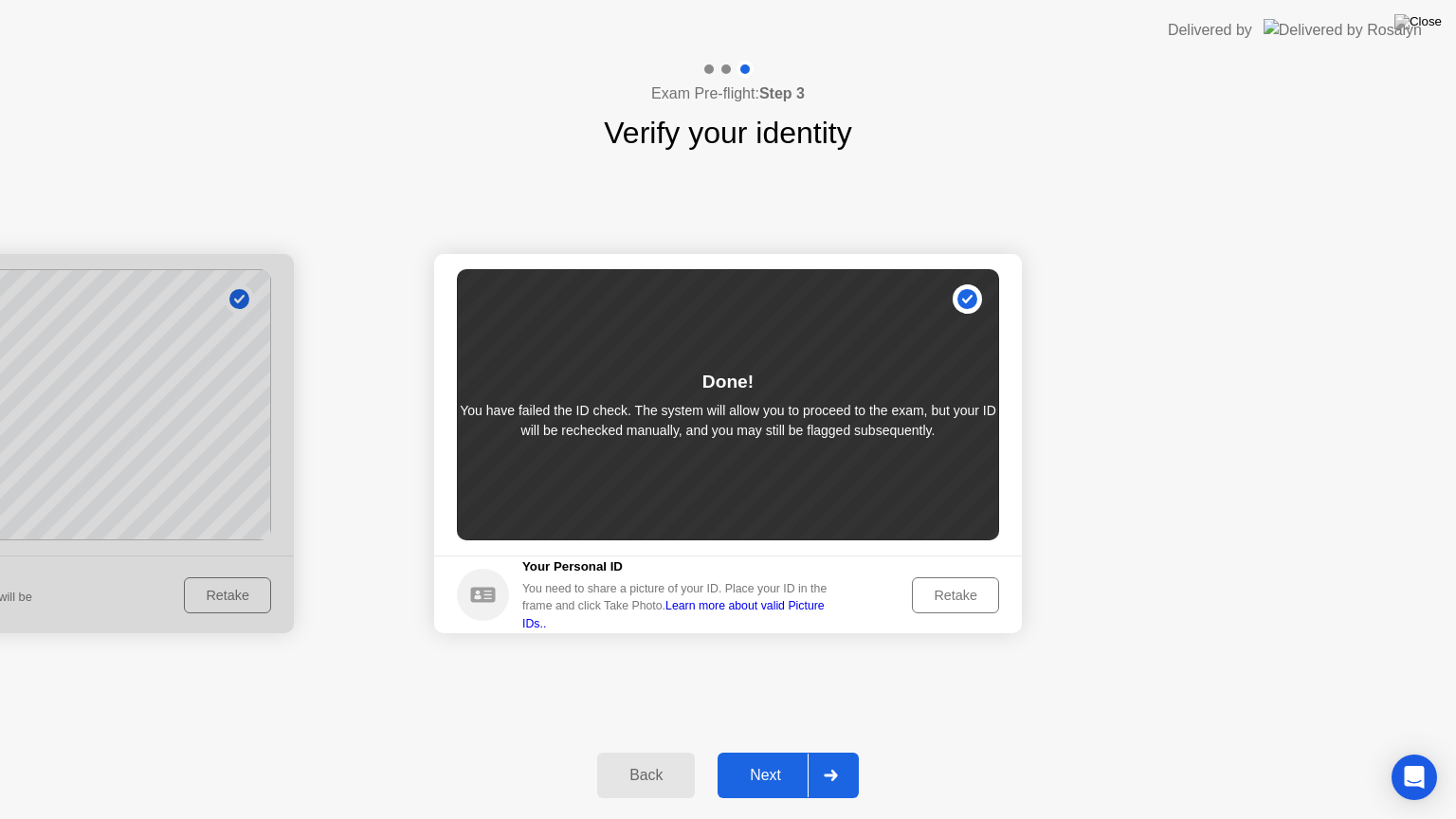
click at [748, 752] on button "Next" at bounding box center [788, 775] width 141 height 46
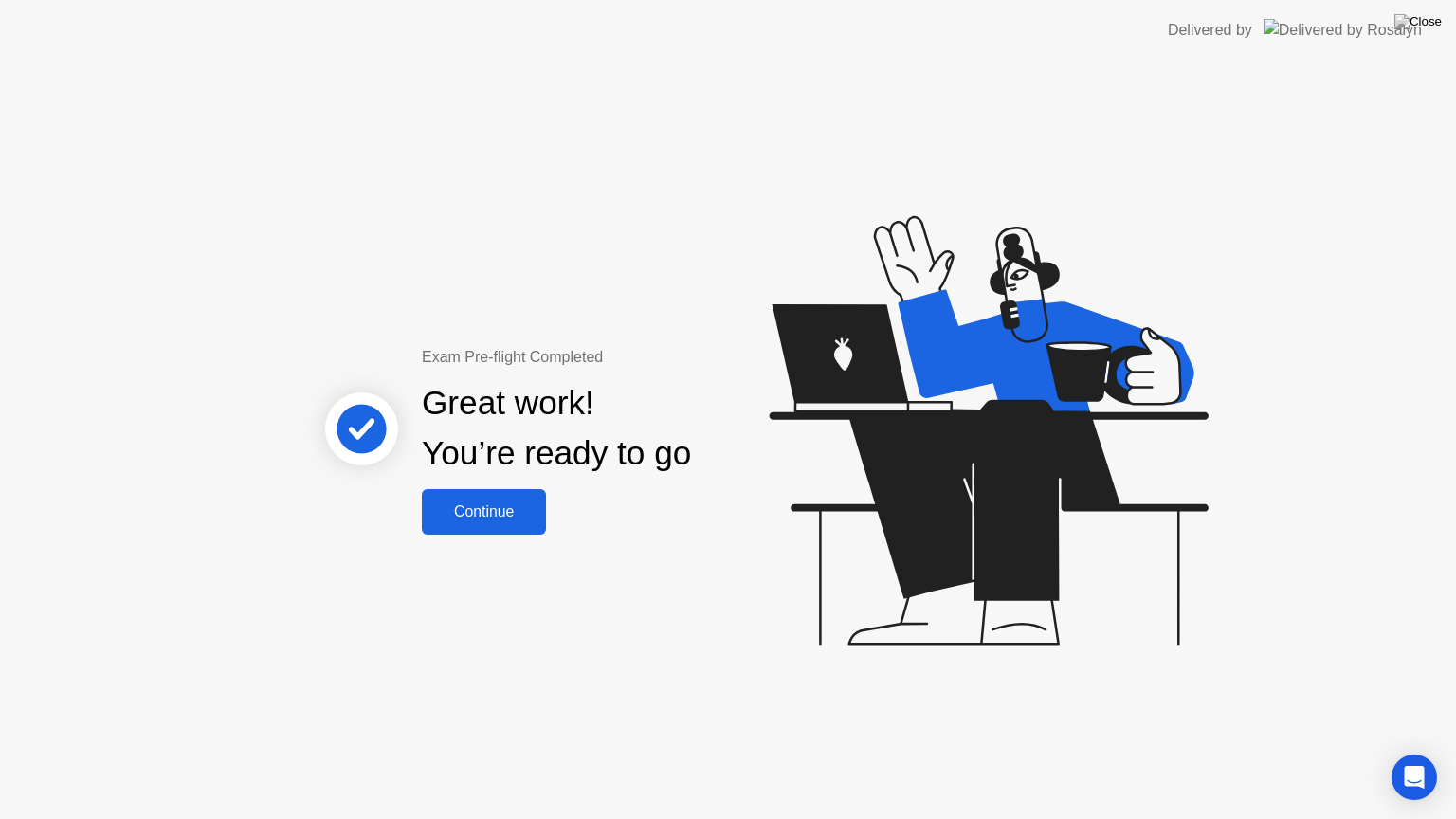
click at [515, 509] on div "Continue" at bounding box center [484, 512] width 113 height 17
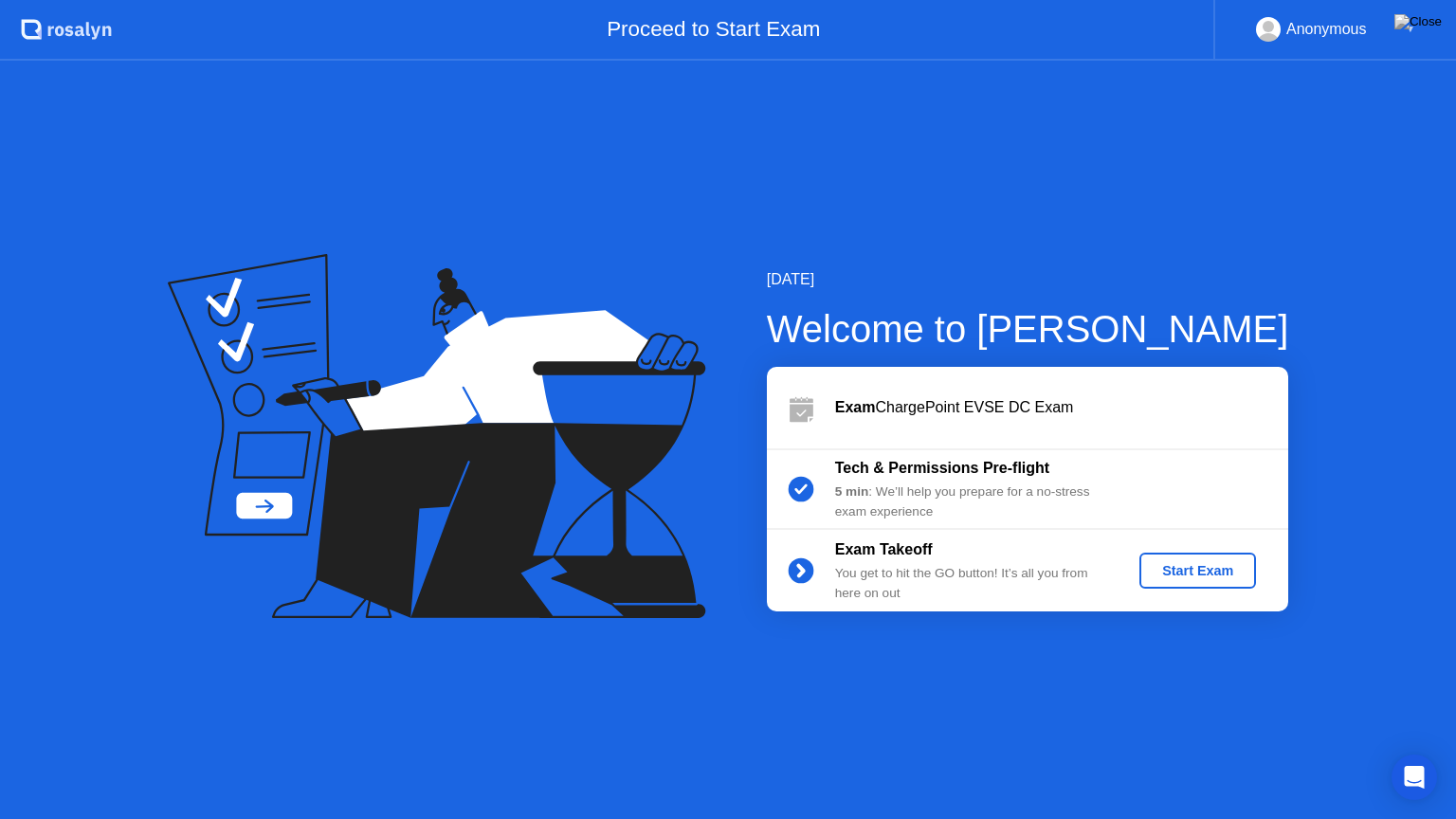
click at [1206, 559] on button "Start Exam" at bounding box center [1197, 571] width 117 height 36
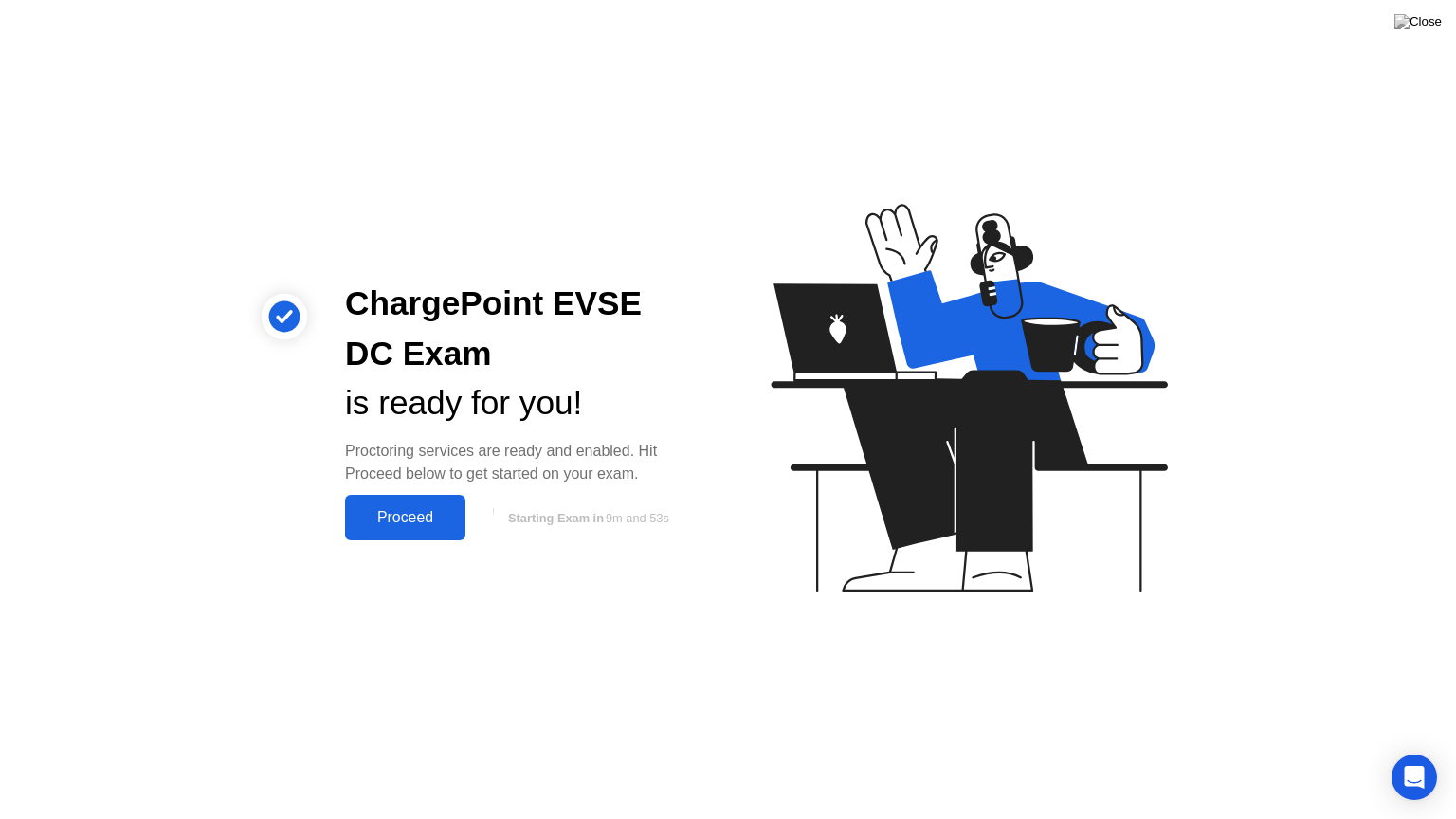
click at [399, 514] on div "Proceed" at bounding box center [405, 518] width 109 height 17
